Goal: Transaction & Acquisition: Obtain resource

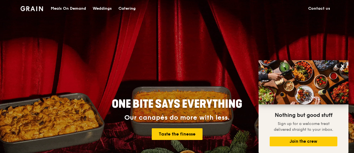
click at [127, 10] on div "Catering" at bounding box center [127, 8] width 17 height 17
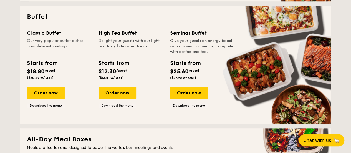
scroll to position [222, 0]
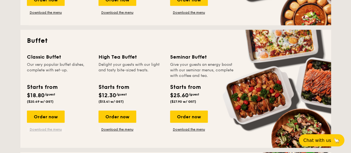
click at [54, 129] on link "Download the menu" at bounding box center [46, 129] width 38 height 4
